Goal: Task Accomplishment & Management: Complete application form

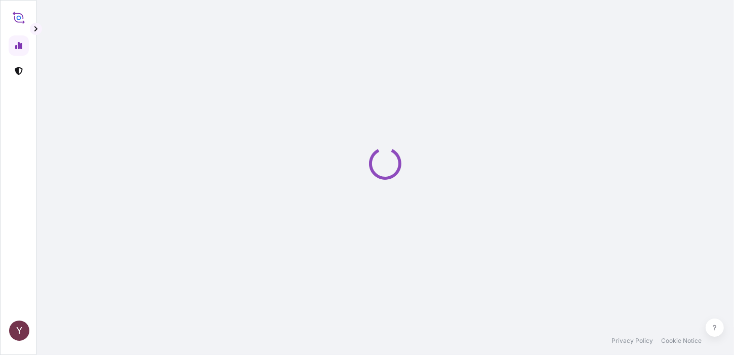
select select "2025"
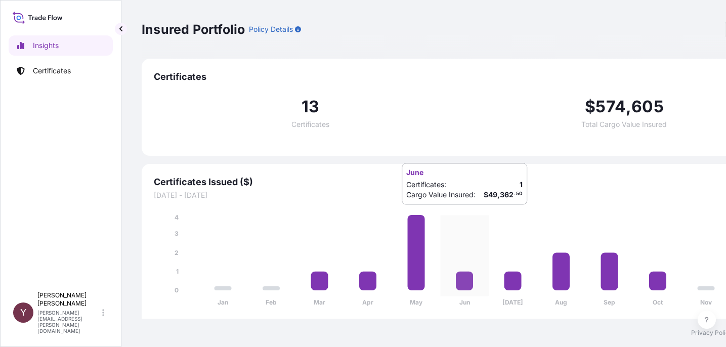
scroll to position [8, 0]
click at [50, 66] on p "Certificates" at bounding box center [52, 71] width 38 height 10
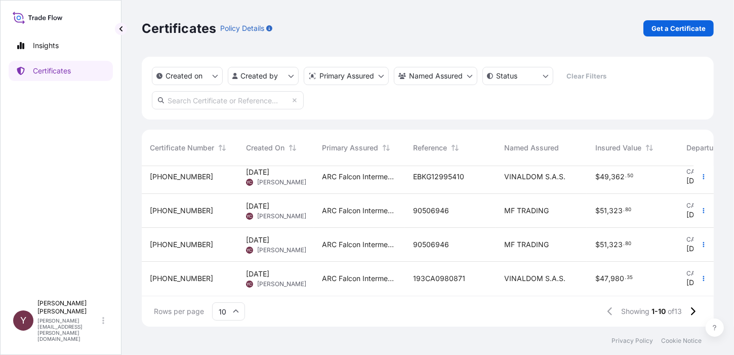
scroll to position [217, 0]
click at [396, 239] on span "90506946" at bounding box center [431, 244] width 36 height 10
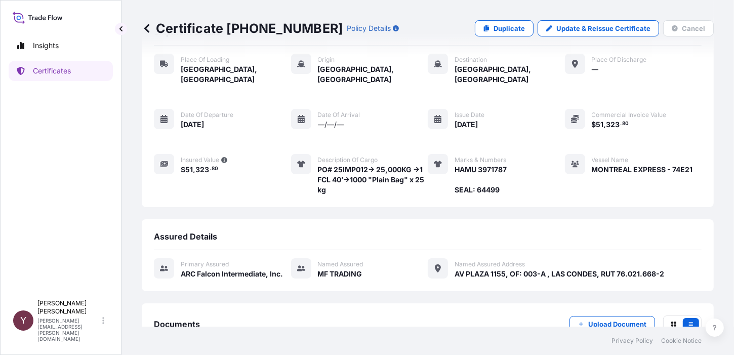
scroll to position [100, 0]
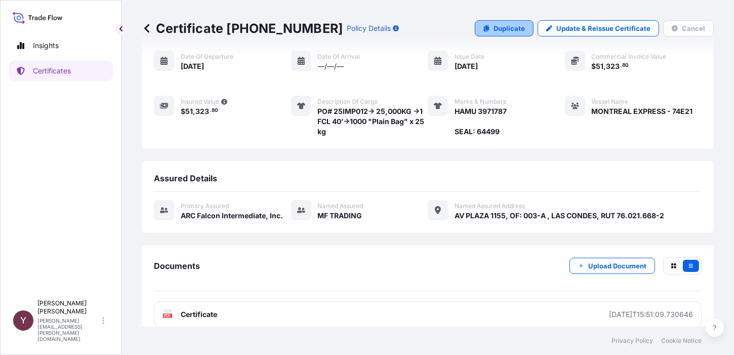
click at [396, 28] on p "Duplicate" at bounding box center [509, 28] width 31 height 10
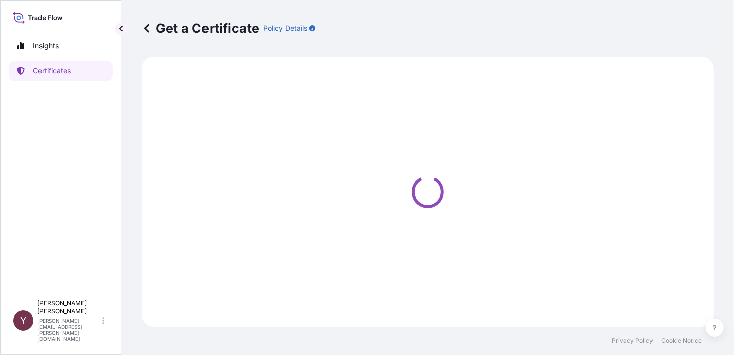
select select "Road / [GEOGRAPHIC_DATA]"
select select "Ocean Vessel"
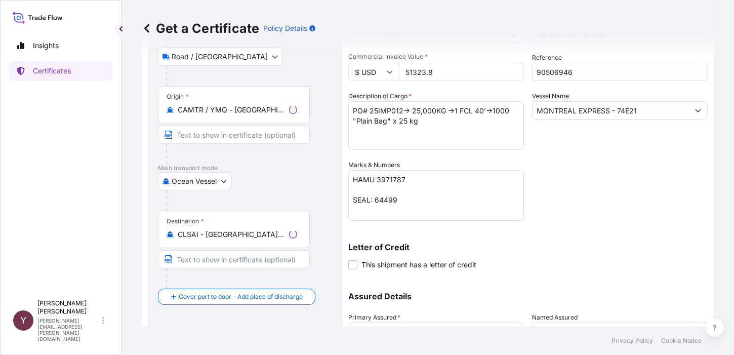
select select "31460"
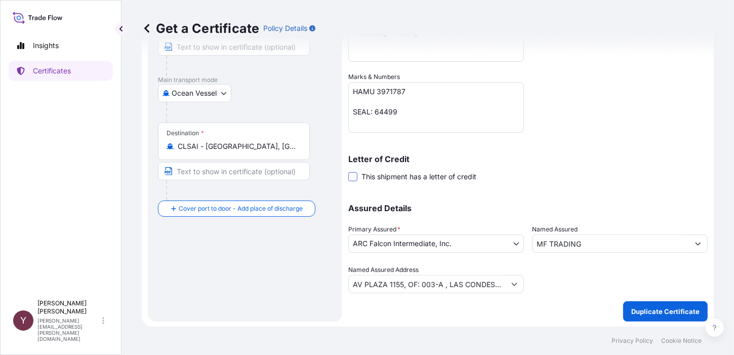
click at [351, 175] on span at bounding box center [352, 176] width 9 height 9
click at [348, 171] on input "This shipment has a letter of credit" at bounding box center [348, 171] width 0 height 0
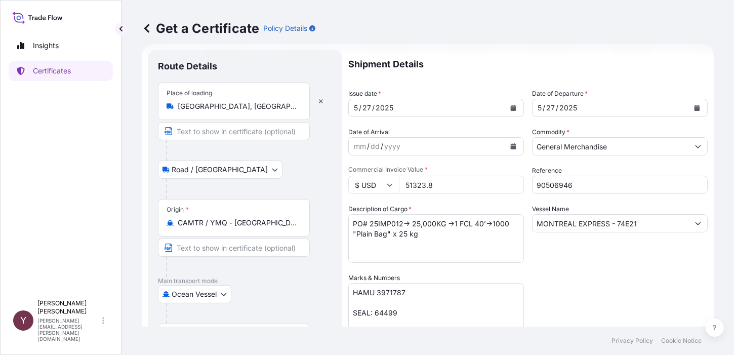
scroll to position [0, 0]
